Goal: Transaction & Acquisition: Purchase product/service

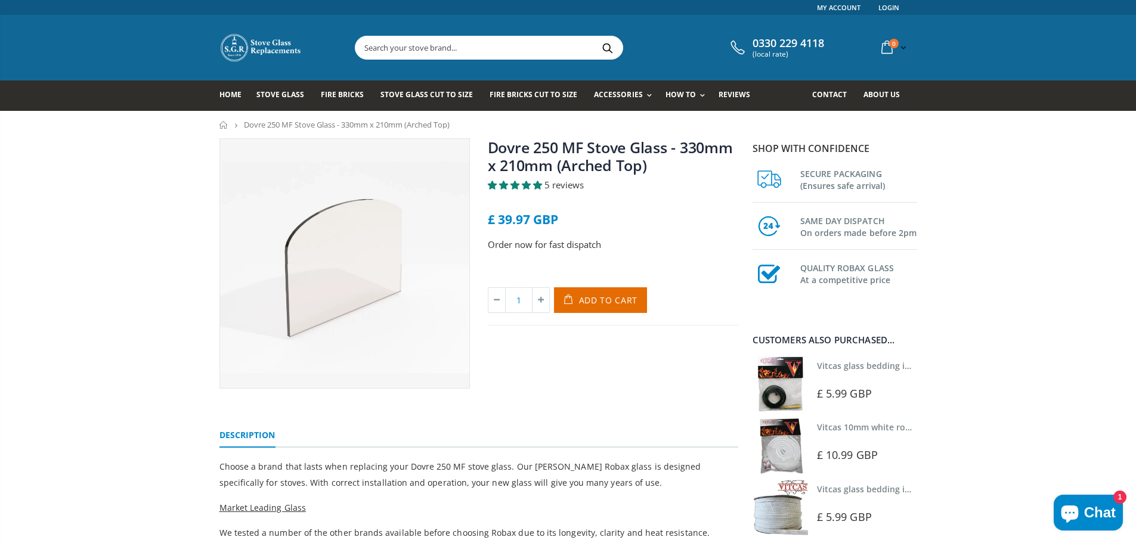
click at [415, 54] on input "text" at bounding box center [556, 47] width 401 height 23
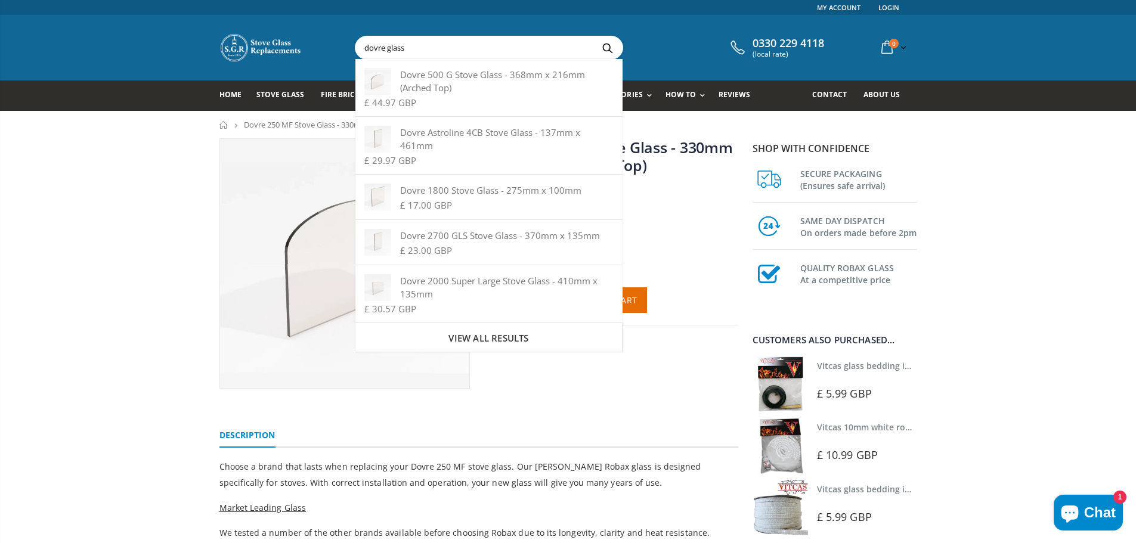
type input "dovre glass"
click at [595, 36] on button "Search" at bounding box center [608, 47] width 27 height 23
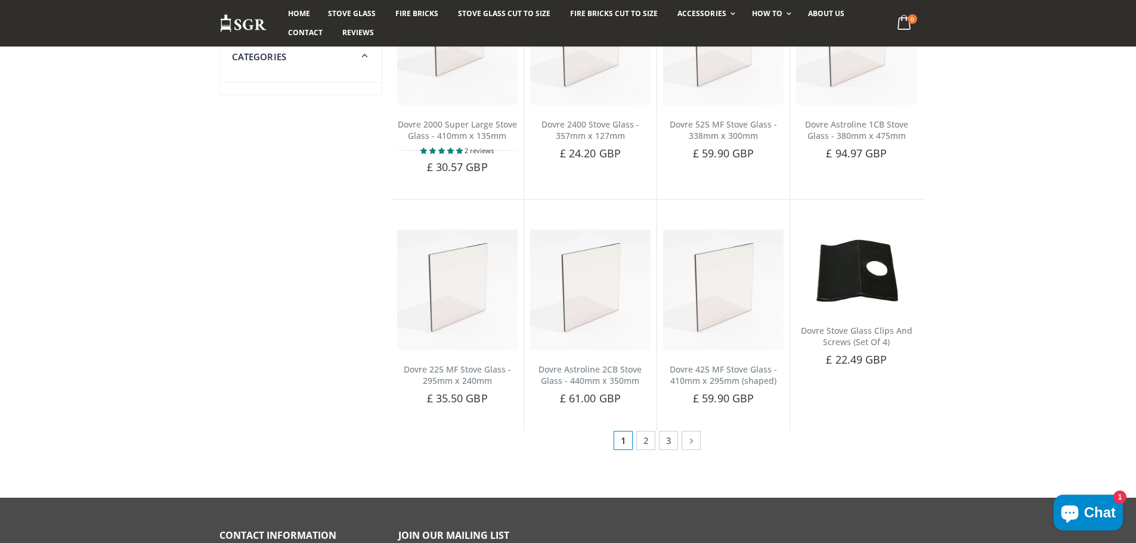
scroll to position [477, 0]
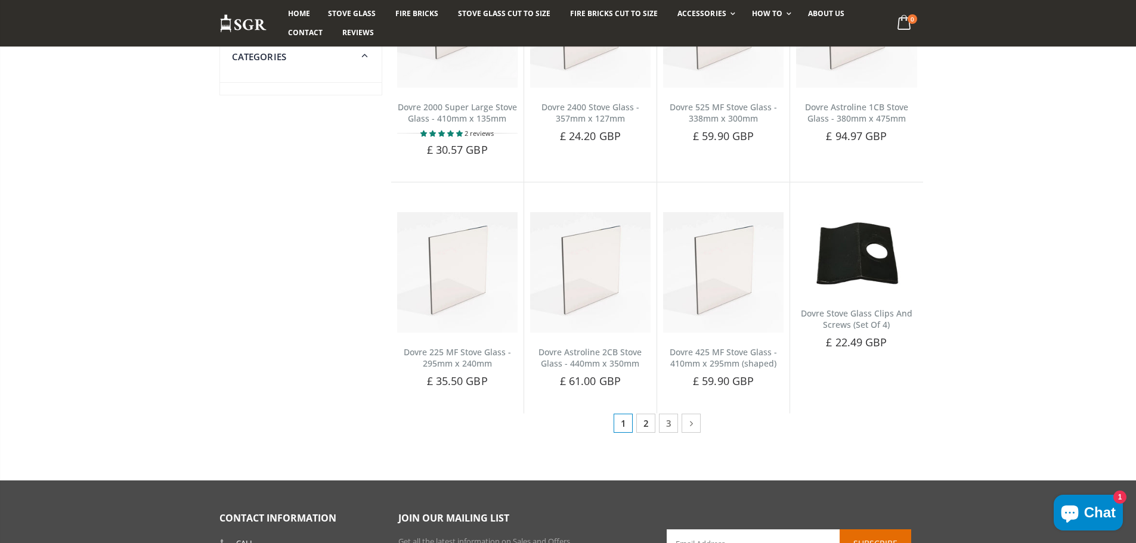
click at [643, 428] on link "2" at bounding box center [646, 423] width 19 height 19
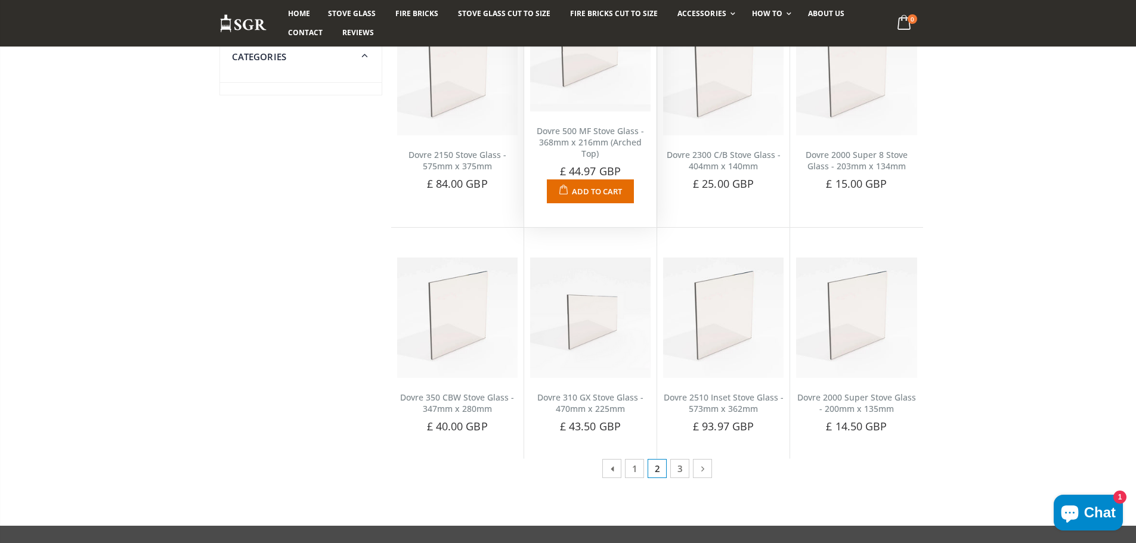
scroll to position [418, 0]
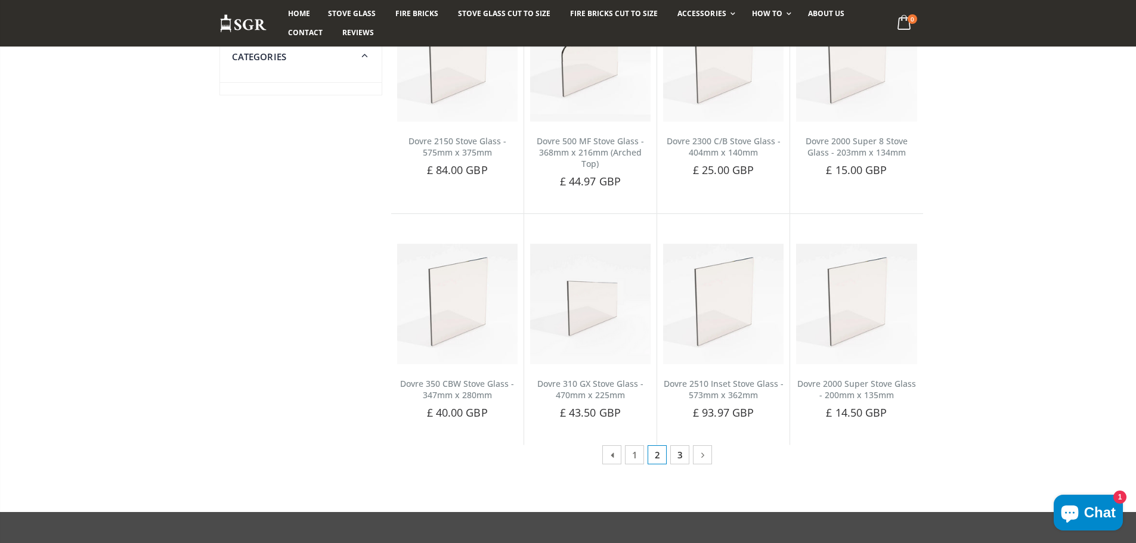
click at [678, 446] on link "3" at bounding box center [680, 455] width 19 height 19
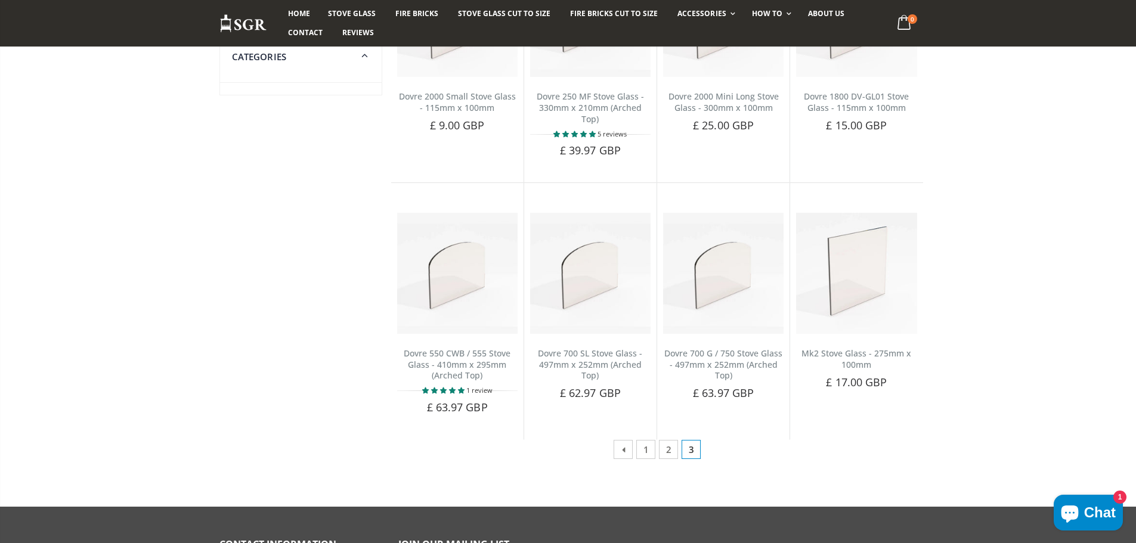
scroll to position [418, 0]
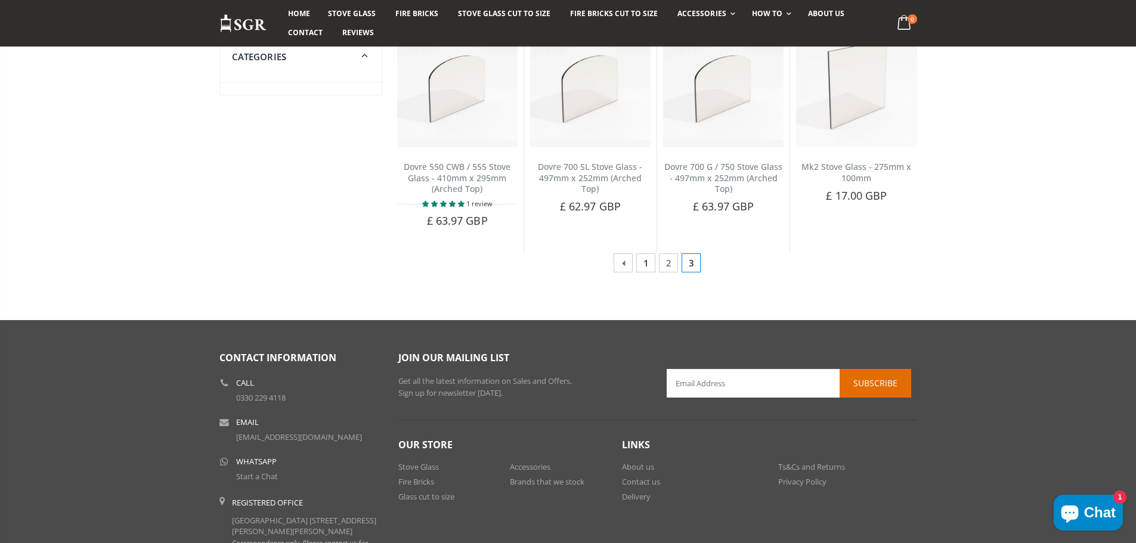
click at [643, 265] on link "1" at bounding box center [646, 263] width 19 height 19
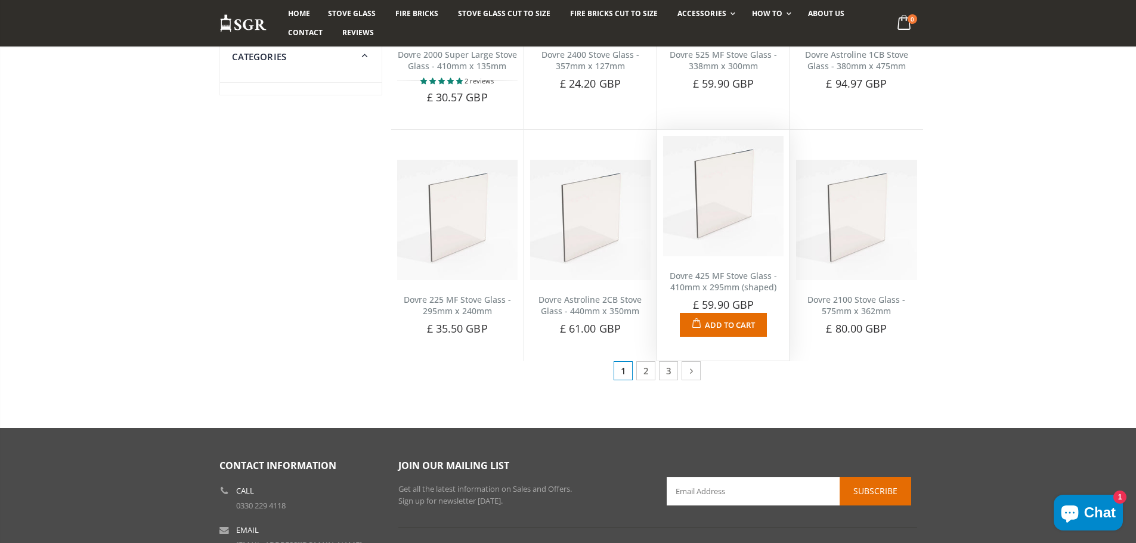
scroll to position [537, 0]
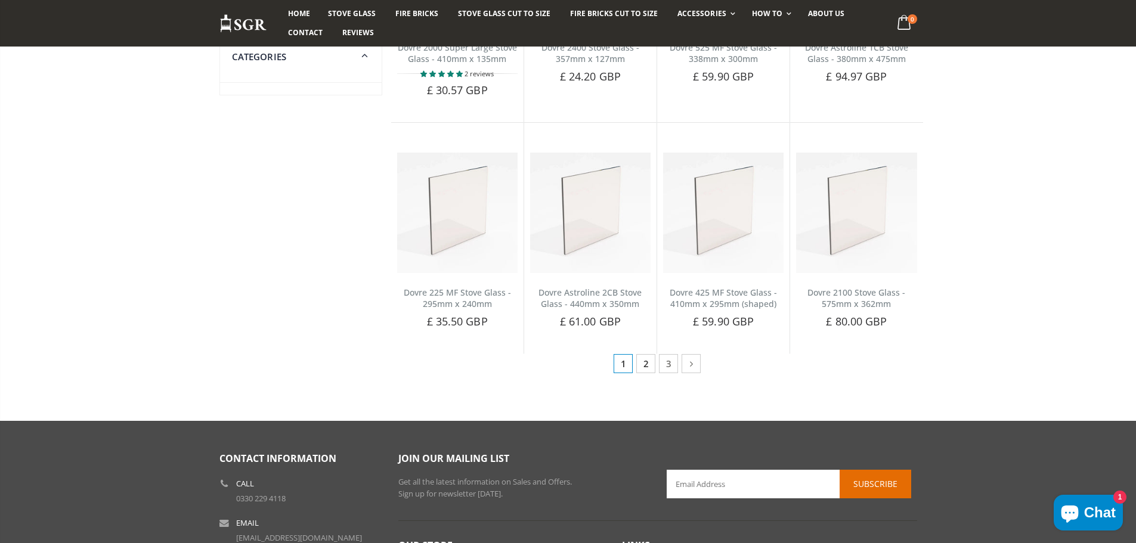
click at [637, 368] on link "2" at bounding box center [646, 363] width 19 height 19
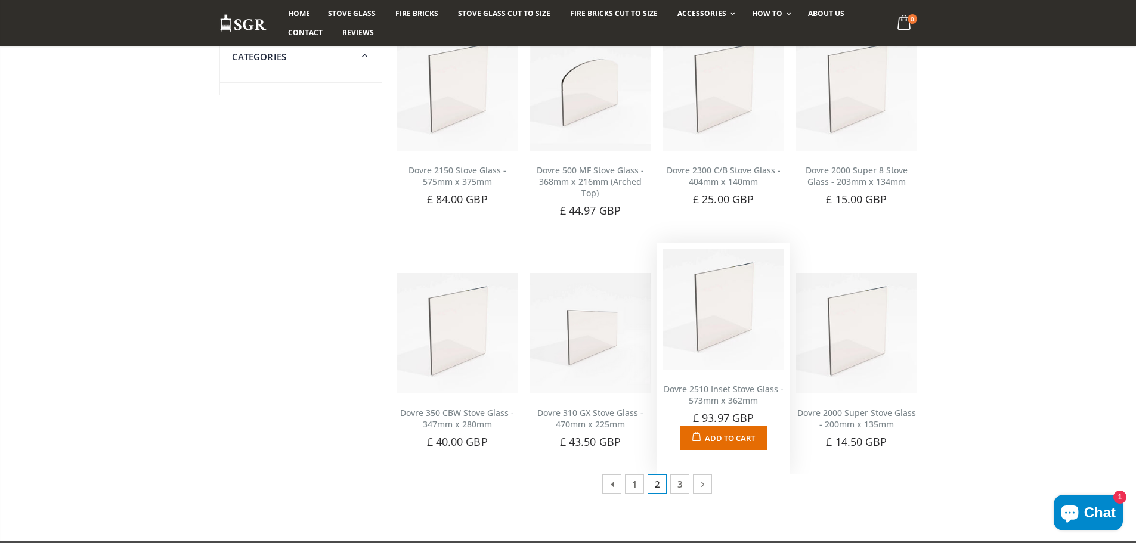
scroll to position [418, 0]
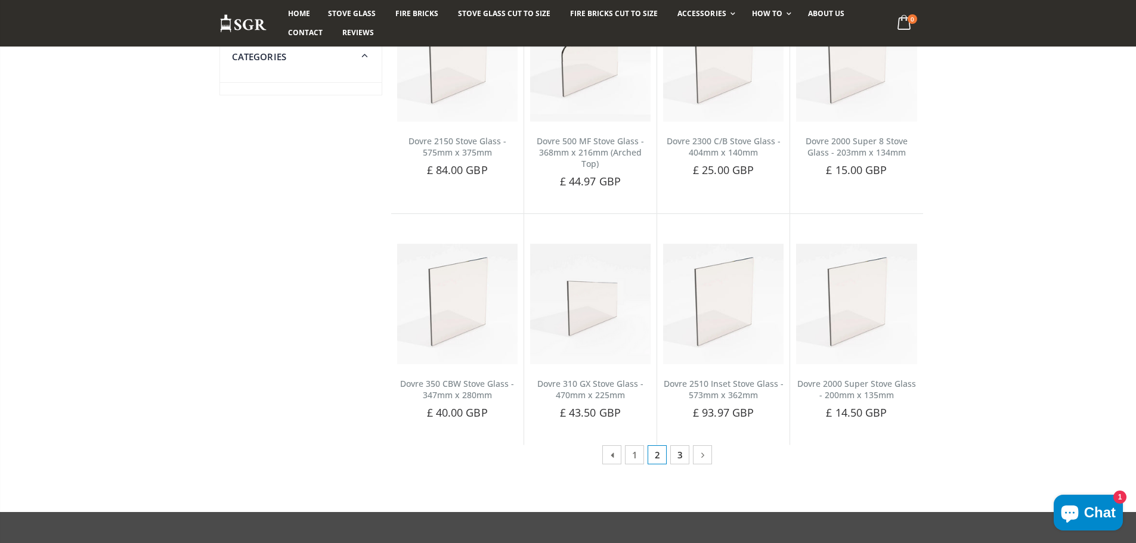
click at [682, 455] on link "3" at bounding box center [680, 455] width 19 height 19
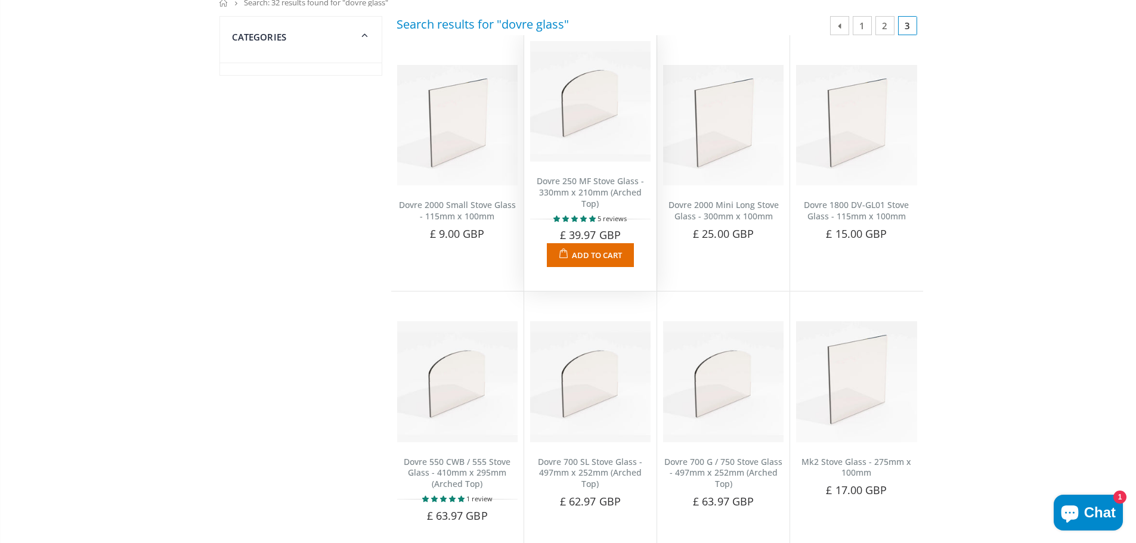
scroll to position [179, 0]
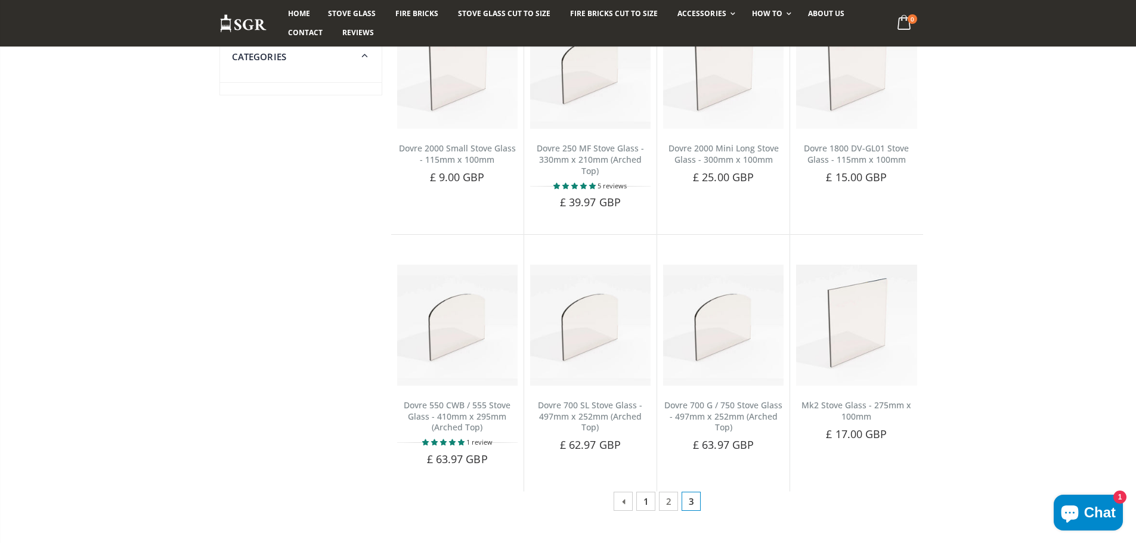
click at [649, 502] on link "1" at bounding box center [646, 501] width 19 height 19
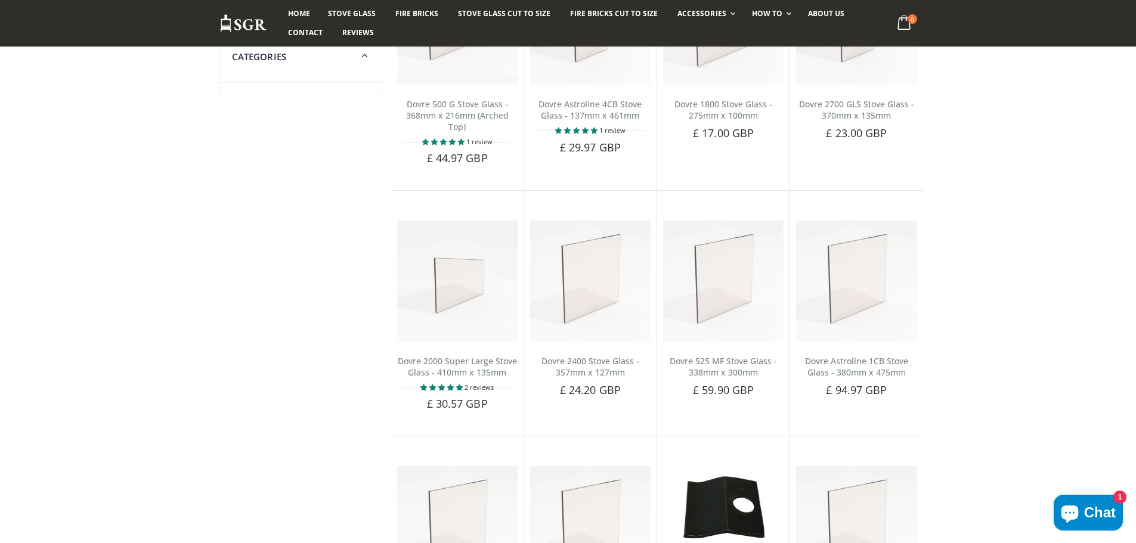
scroll to position [118, 0]
